Goal: Share content

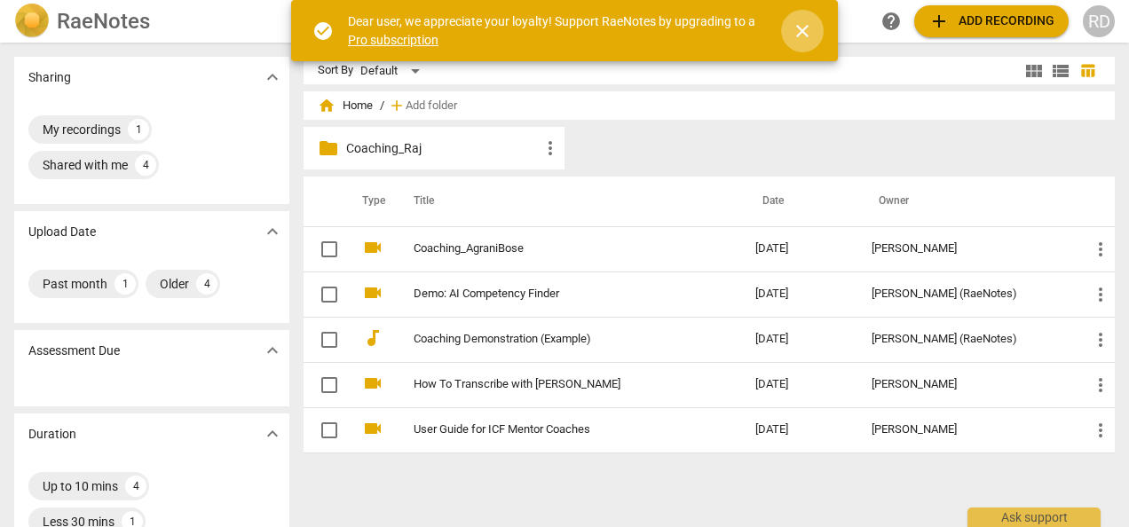
click at [807, 33] on span "close" at bounding box center [802, 30] width 21 height 21
click at [807, 33] on div "check_circle Dear user, we appreciate your loyalty! Support RaeNotes by upgradi…" at bounding box center [564, 30] width 547 height 61
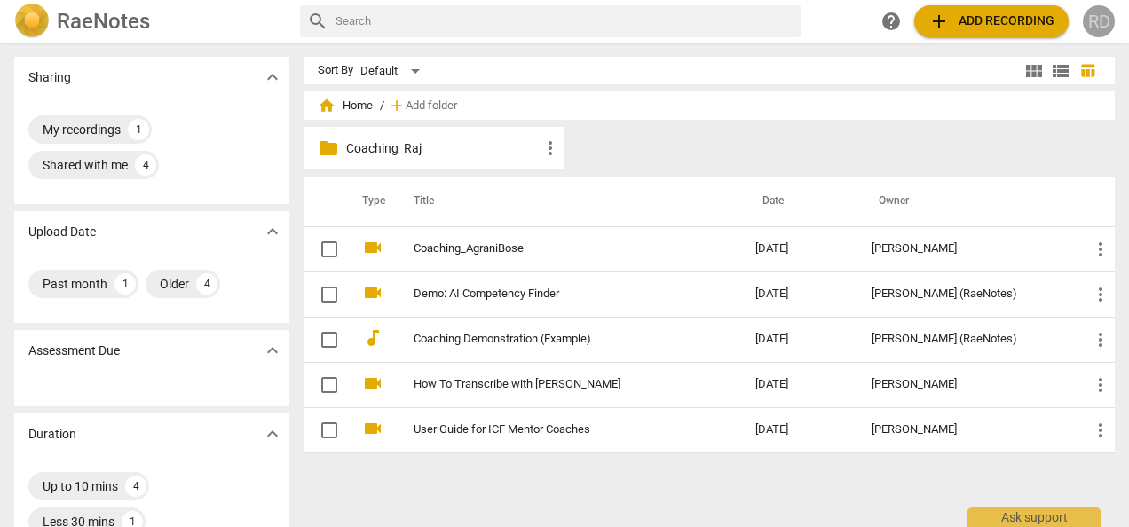
click at [1099, 29] on div "RD" at bounding box center [1099, 21] width 32 height 32
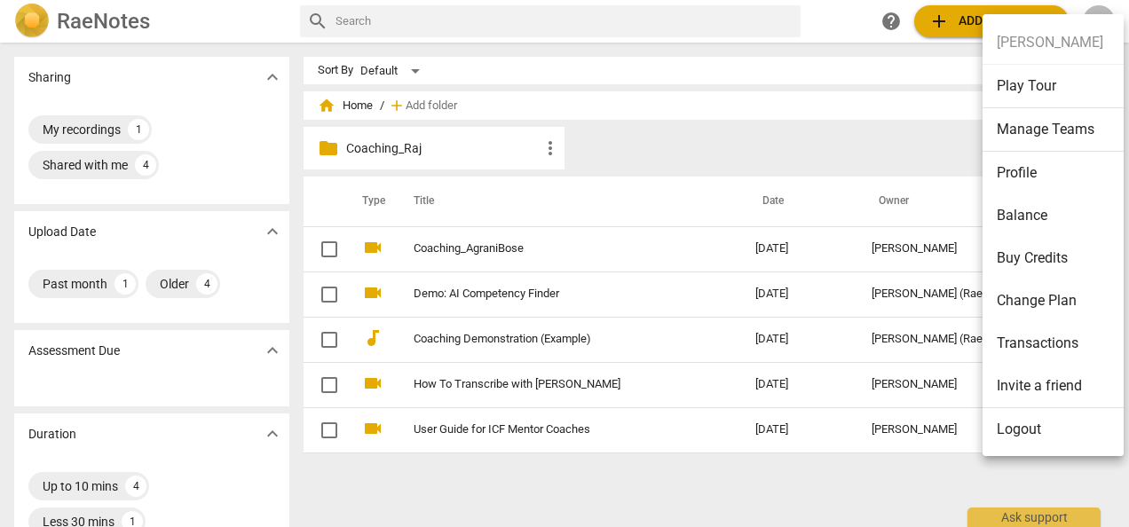
click at [1041, 37] on ul "[PERSON_NAME] Play Tour Manage Teams Profile Balance Buy Credits Change Plan Tr…" at bounding box center [1060, 236] width 154 height 444
click at [83, 25] on div at bounding box center [564, 263] width 1129 height 527
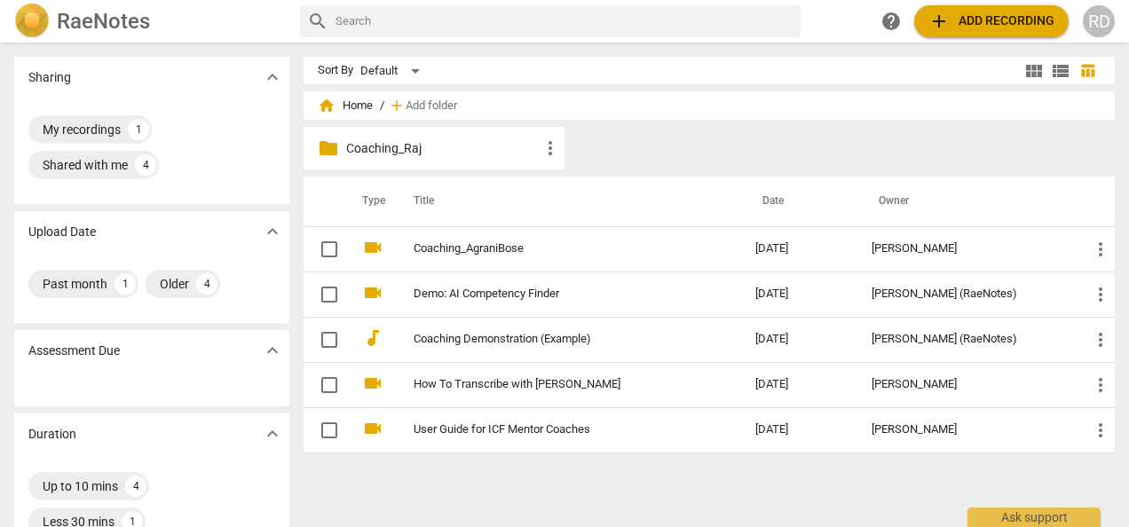
click at [1100, 13] on div "RD" at bounding box center [1099, 21] width 32 height 32
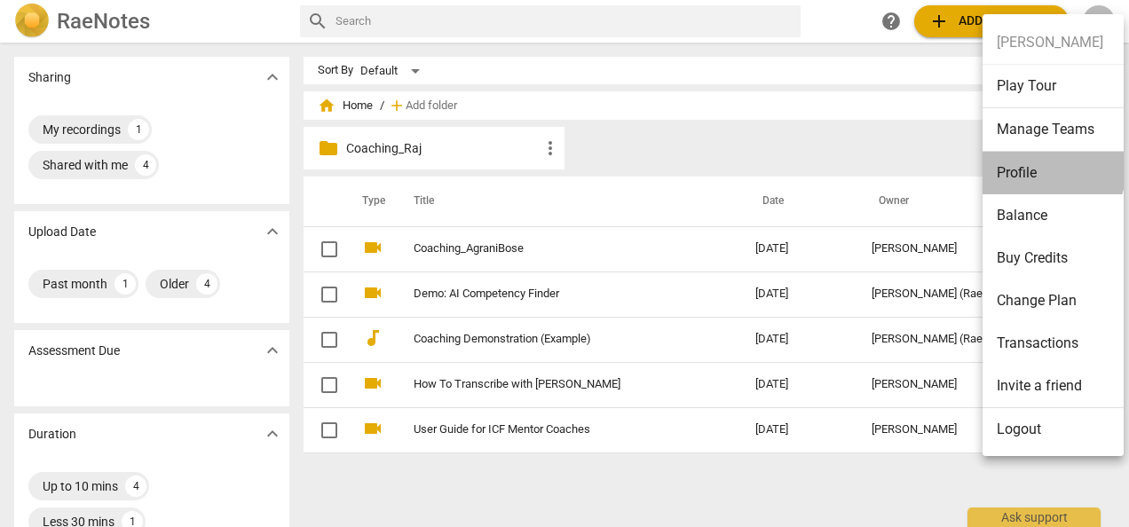
click at [1023, 162] on li "Profile" at bounding box center [1056, 173] width 147 height 43
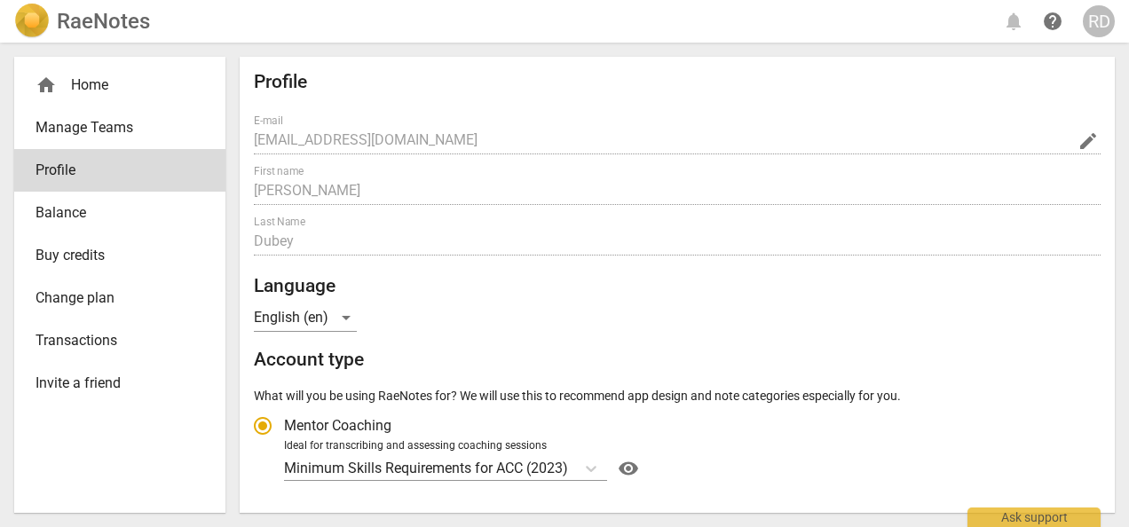
radio input "false"
click at [69, 17] on h2 "RaeNotes" at bounding box center [103, 21] width 93 height 25
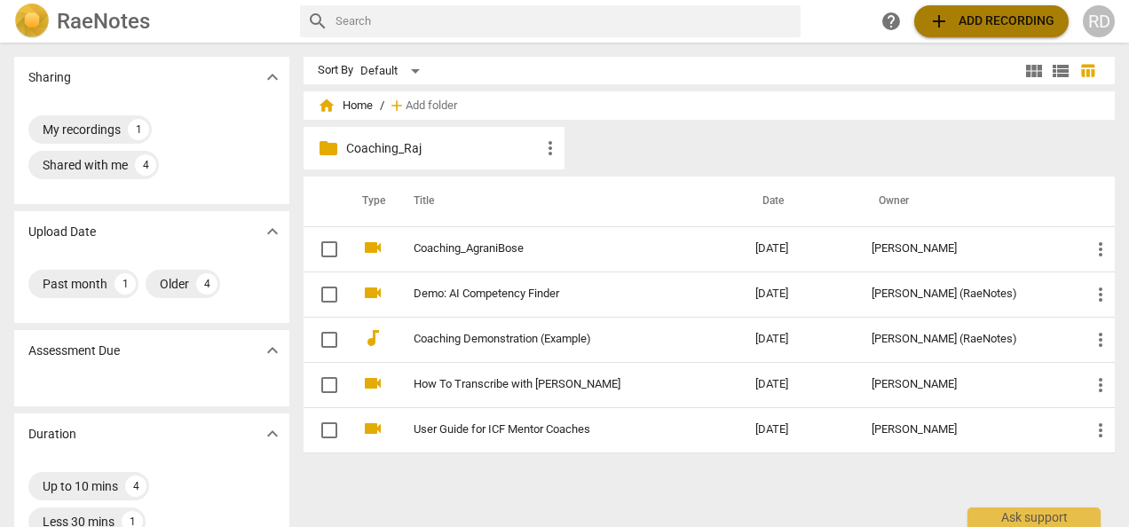
click at [990, 20] on span "add Add recording" at bounding box center [992, 21] width 126 height 21
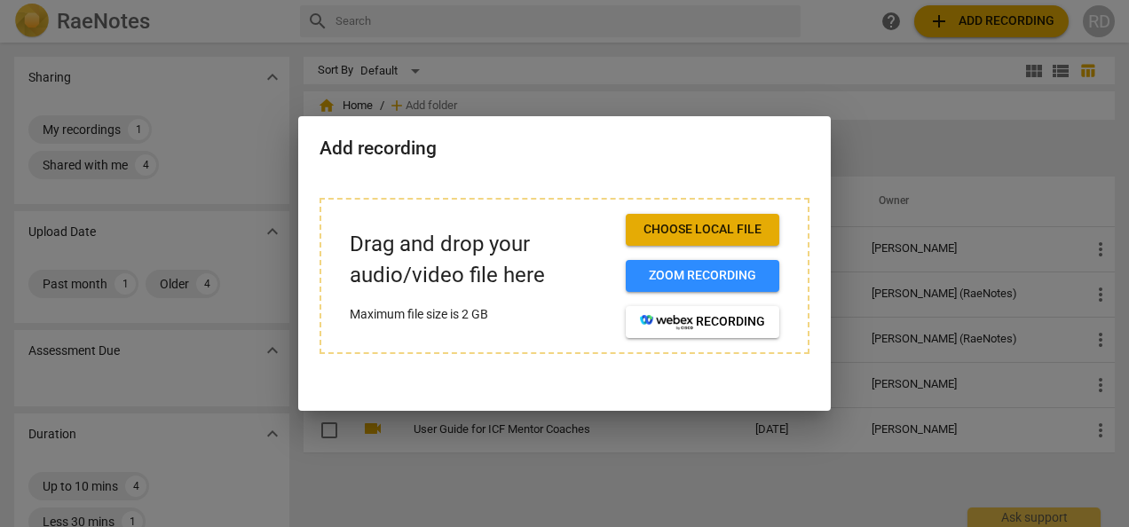
click at [708, 75] on div at bounding box center [564, 263] width 1129 height 527
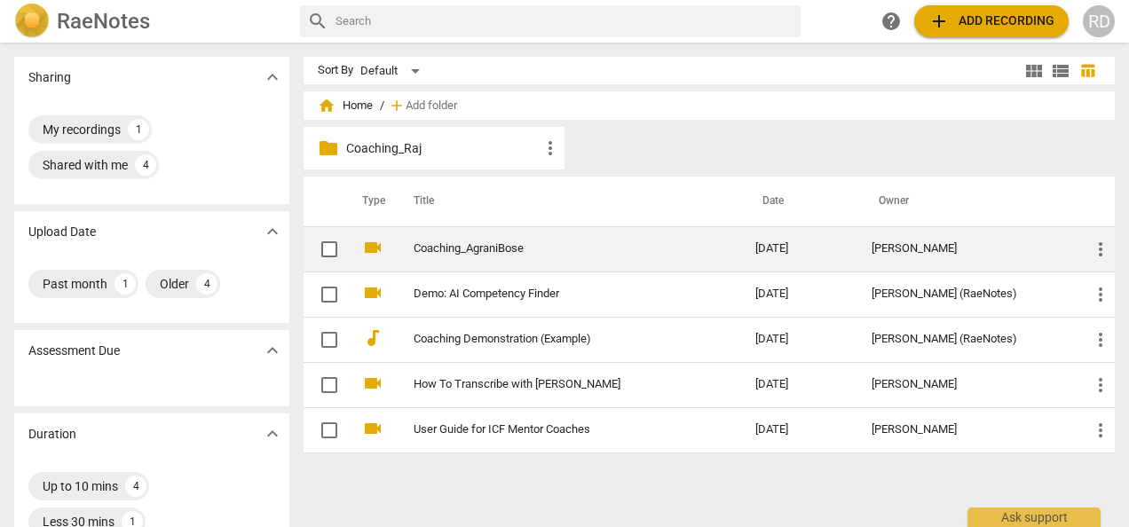
click at [460, 249] on link "Coaching_AgraniBose" at bounding box center [553, 248] width 278 height 13
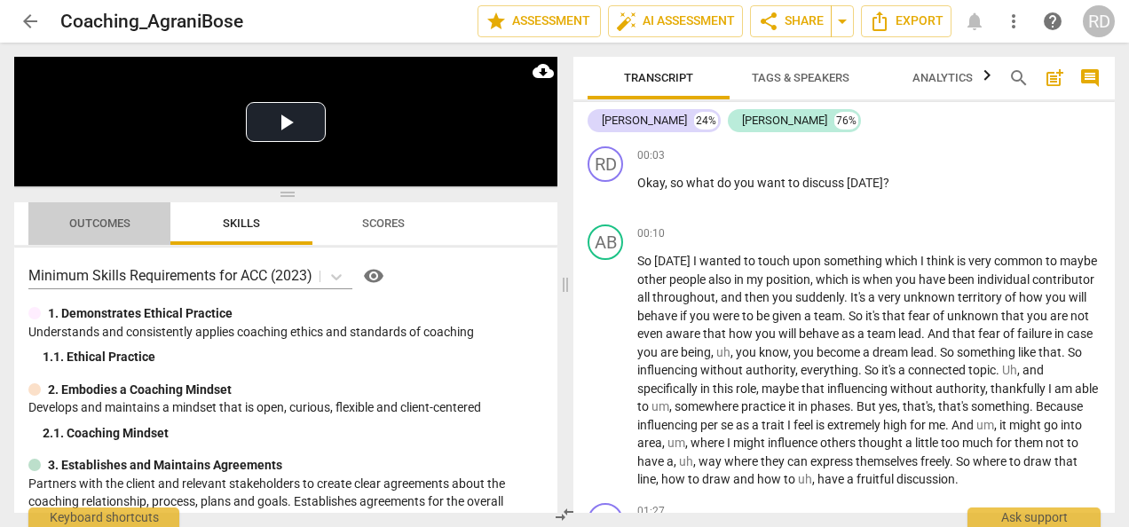
click at [97, 214] on span "Outcomes" at bounding box center [100, 224] width 104 height 24
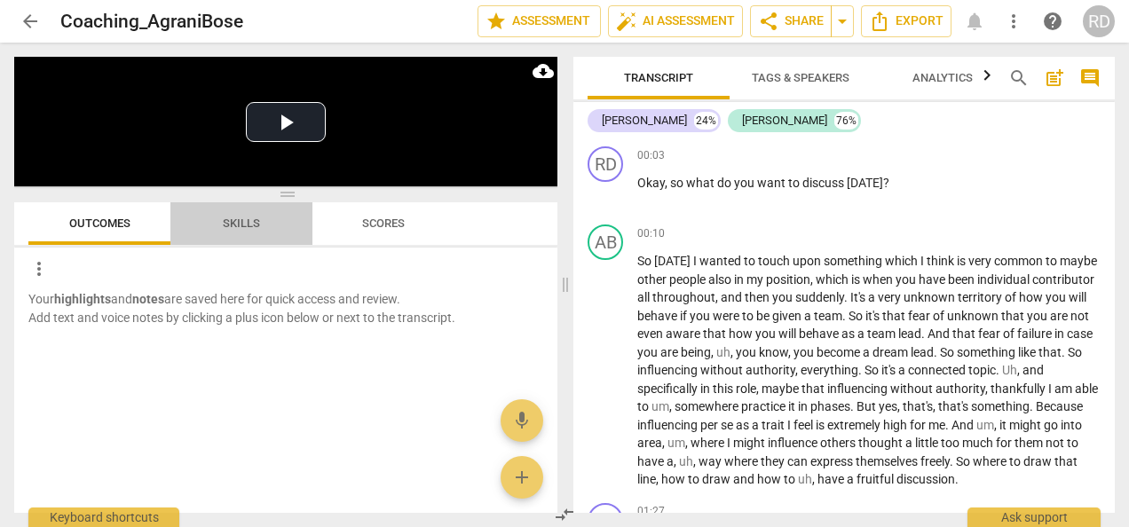
click at [252, 223] on span "Skills" at bounding box center [241, 223] width 37 height 13
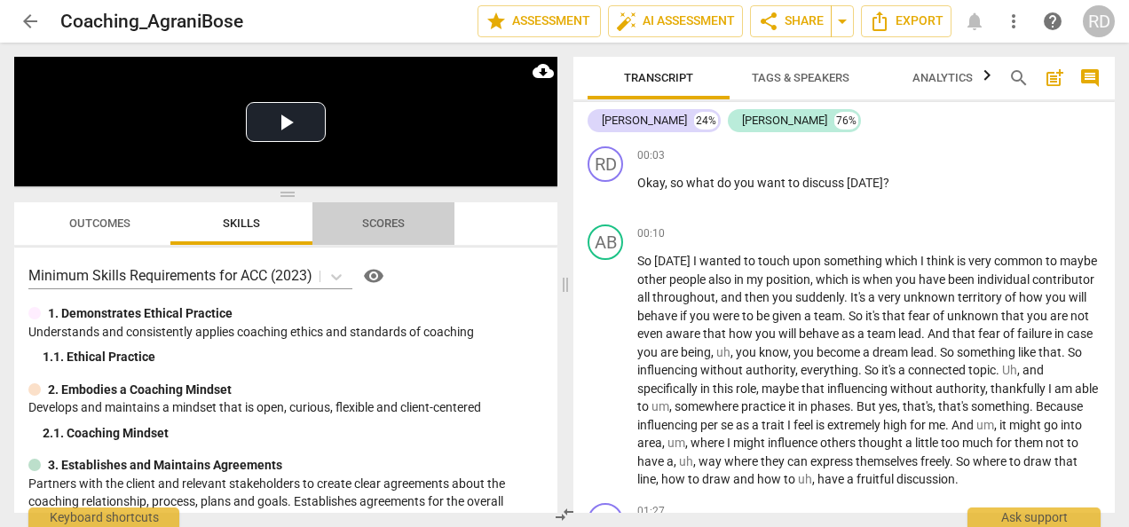
click at [390, 222] on span "Scores" at bounding box center [383, 223] width 43 height 13
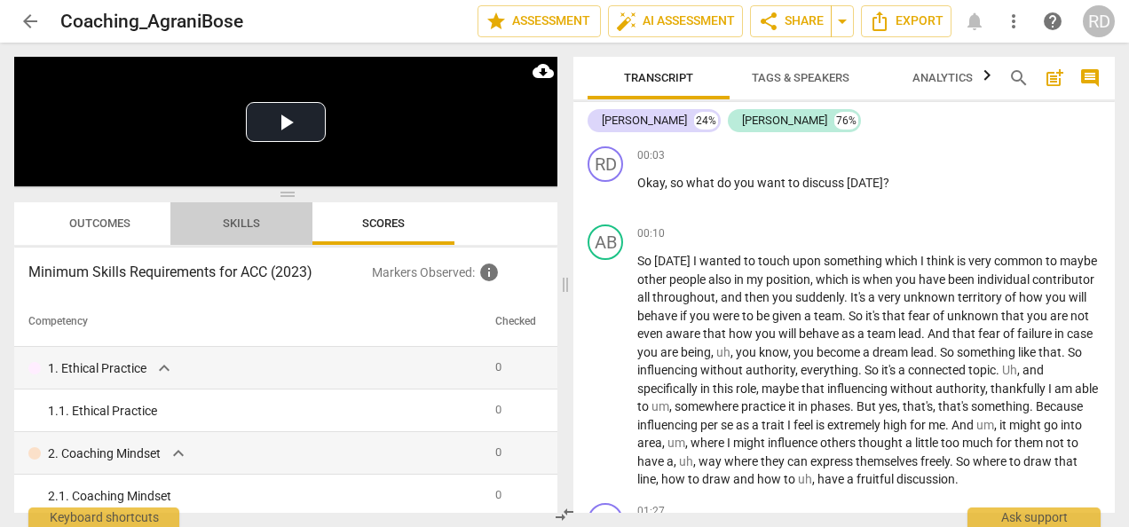
click at [243, 218] on span "Skills" at bounding box center [241, 223] width 37 height 13
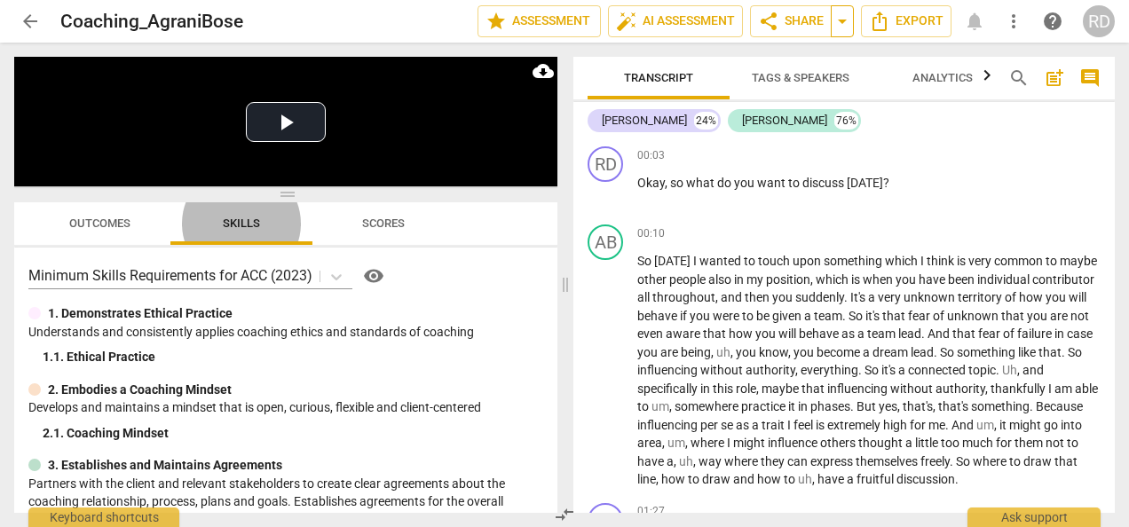
click at [844, 28] on span "arrow_drop_down" at bounding box center [842, 21] width 21 height 21
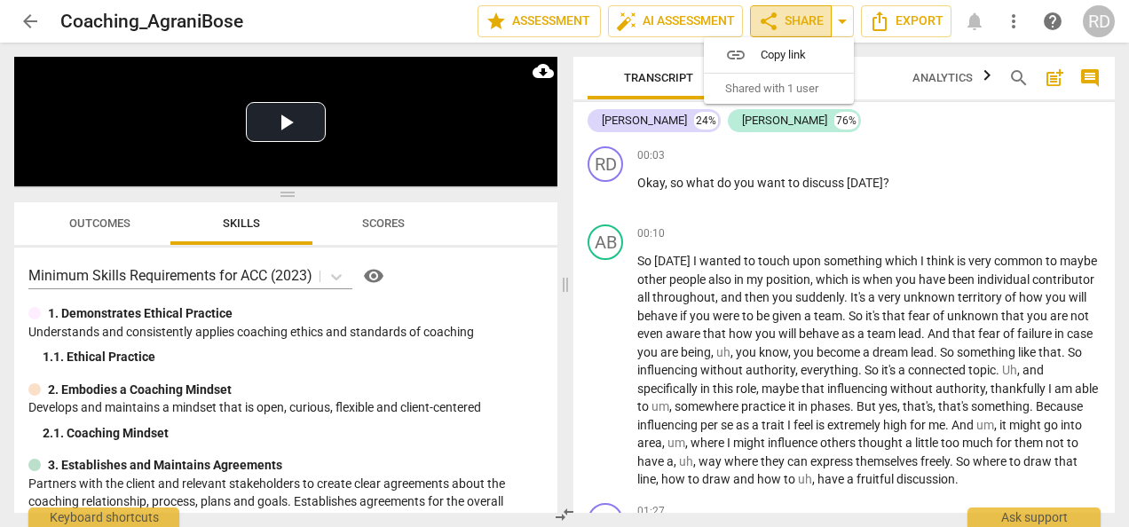
click at [790, 19] on span "share Share" at bounding box center [791, 21] width 66 height 21
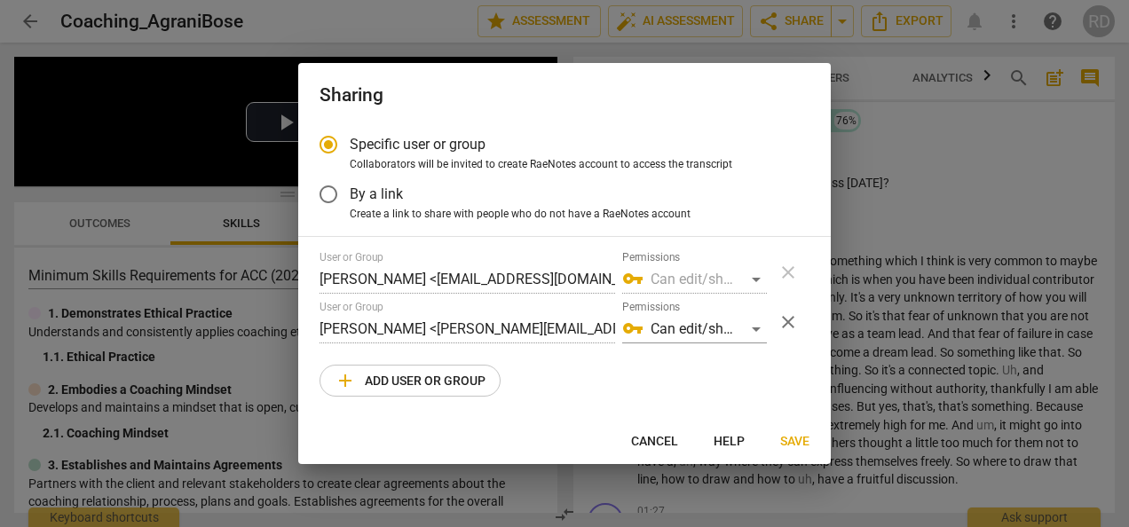
click at [957, 130] on div at bounding box center [564, 263] width 1129 height 527
radio input "false"
